Goal: Task Accomplishment & Management: Complete application form

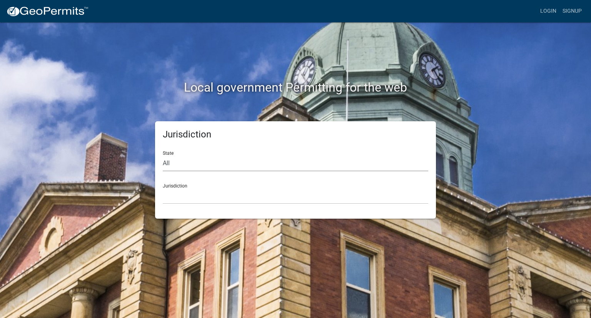
click at [172, 162] on select "All [US_STATE] [US_STATE] [US_STATE] [US_STATE] [US_STATE] [US_STATE] [US_STATE…" at bounding box center [296, 164] width 266 height 16
select select "[US_STATE]"
click at [163, 156] on select "All [US_STATE] [US_STATE] [US_STATE] [US_STATE] [US_STATE] [US_STATE] [US_STATE…" at bounding box center [296, 164] width 266 height 16
click at [185, 185] on div "Jurisdiction City of [GEOGRAPHIC_DATA], [US_STATE] City of [GEOGRAPHIC_DATA], […" at bounding box center [296, 190] width 266 height 27
click at [182, 201] on select "City of [GEOGRAPHIC_DATA], [US_STATE] City of [GEOGRAPHIC_DATA], [US_STATE] Cit…" at bounding box center [296, 196] width 266 height 16
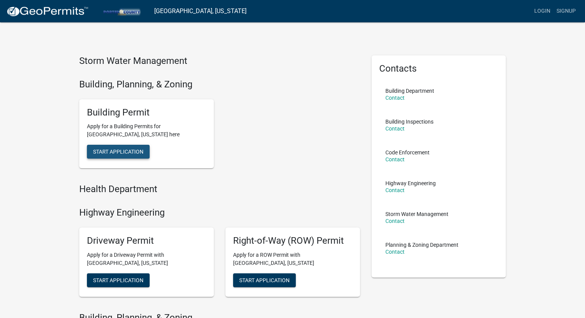
click at [125, 149] on span "Start Application" at bounding box center [118, 152] width 50 height 6
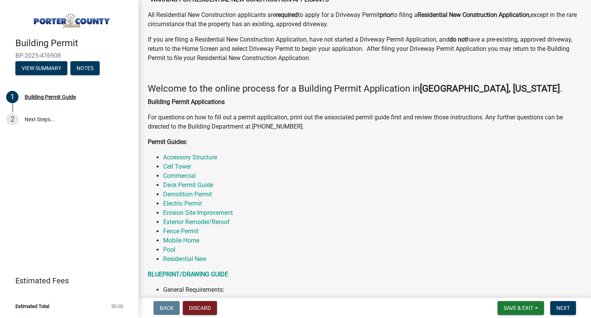
scroll to position [77, 0]
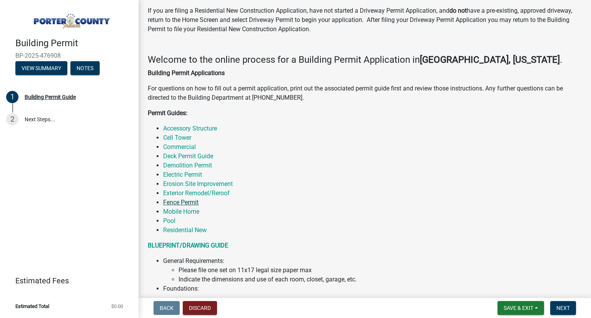
click at [186, 204] on link "Fence Permit" at bounding box center [180, 202] width 35 height 7
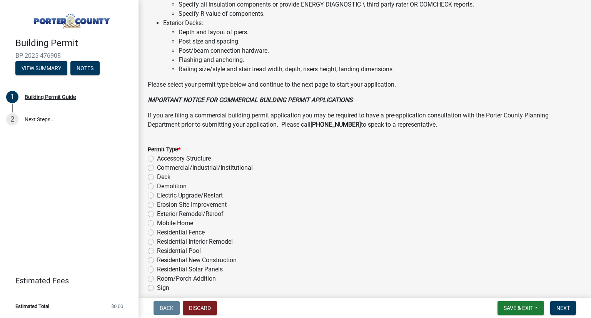
scroll to position [571, 0]
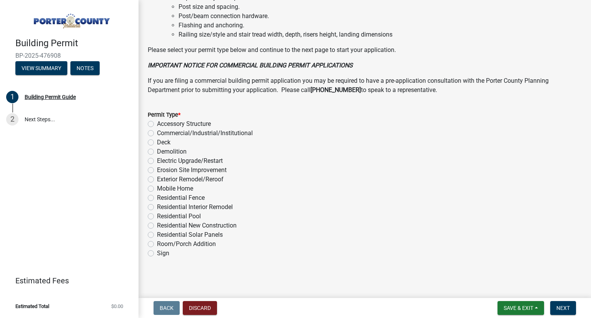
click at [157, 197] on label "Residential Fence" at bounding box center [181, 197] width 48 height 9
click at [157, 197] on input "Residential Fence" at bounding box center [159, 195] width 5 height 5
radio input "true"
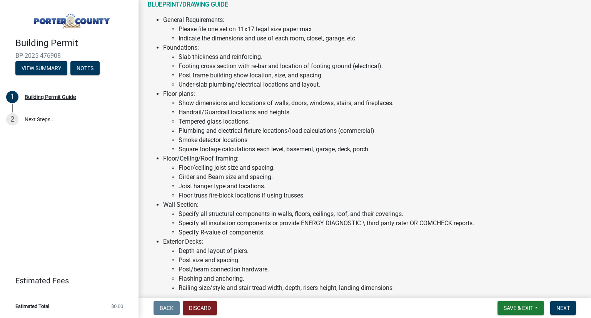
scroll to position [263, 0]
